Goal: Transaction & Acquisition: Purchase product/service

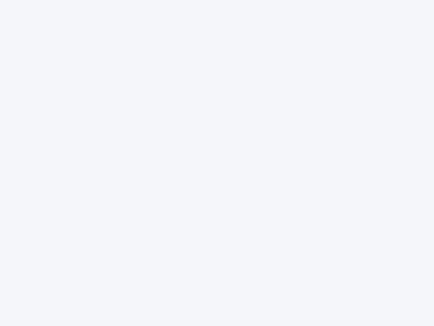
click at [217, 163] on div at bounding box center [217, 163] width 434 height 326
